Goal: Navigation & Orientation: Find specific page/section

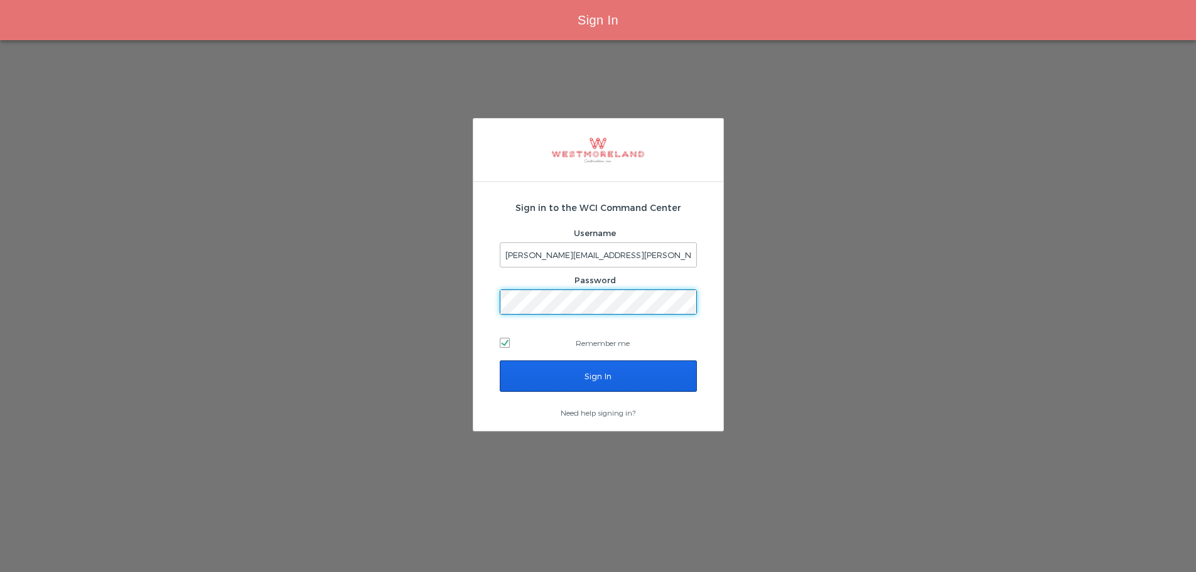
click at [613, 377] on input "Sign In" at bounding box center [598, 375] width 197 height 31
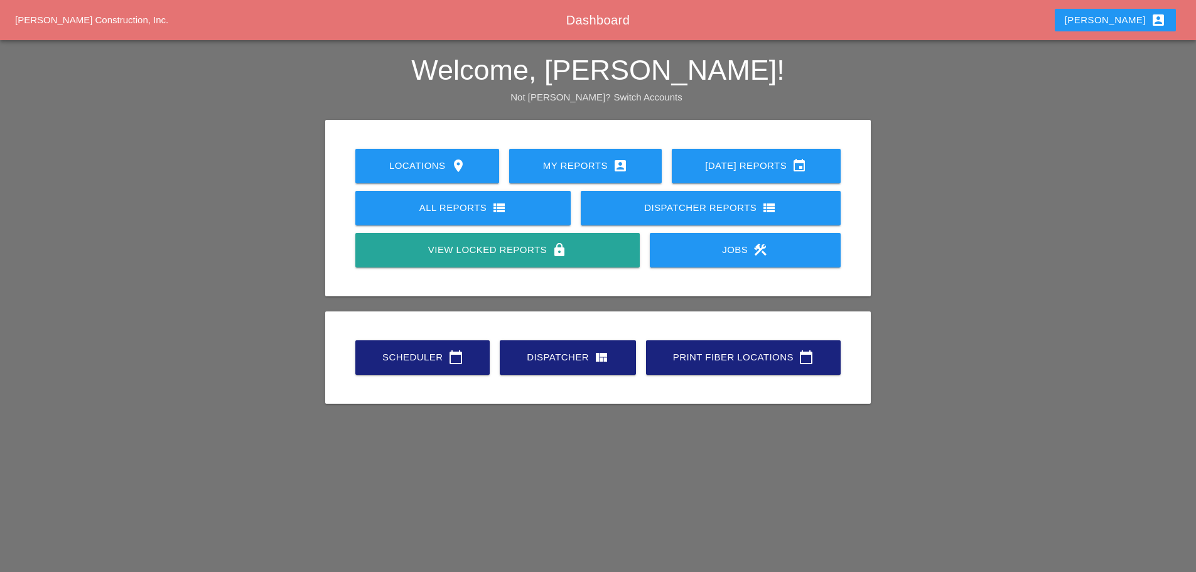
click at [451, 356] on icon "calendar_today" at bounding box center [455, 357] width 15 height 15
